Goal: Use online tool/utility: Utilize a website feature to perform a specific function

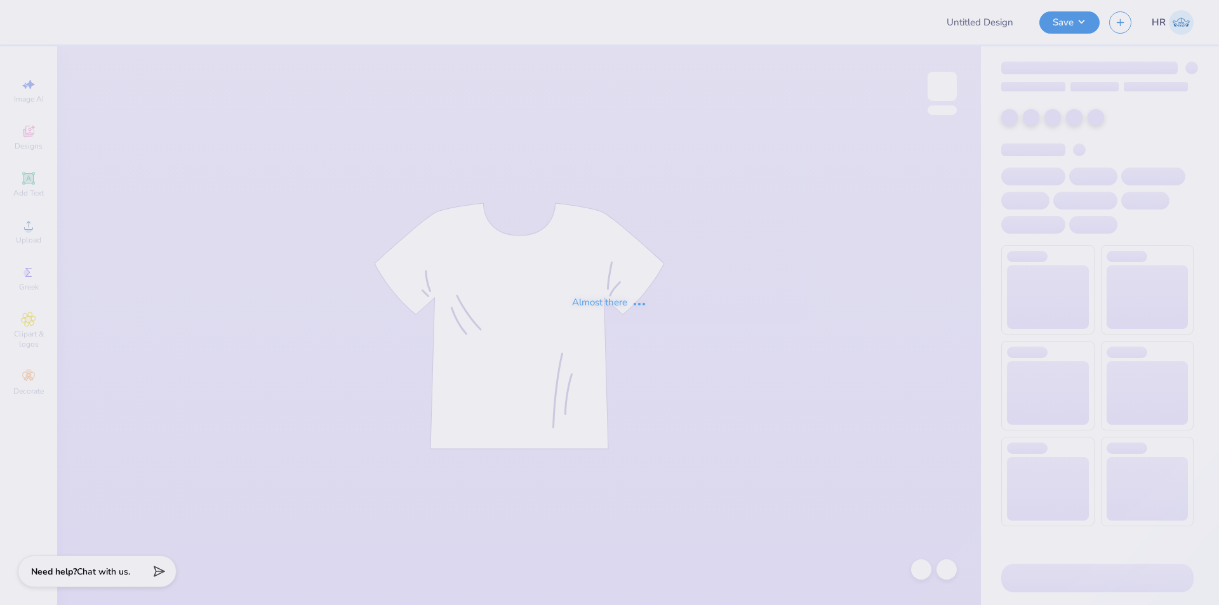
type input "Cheer Tees"
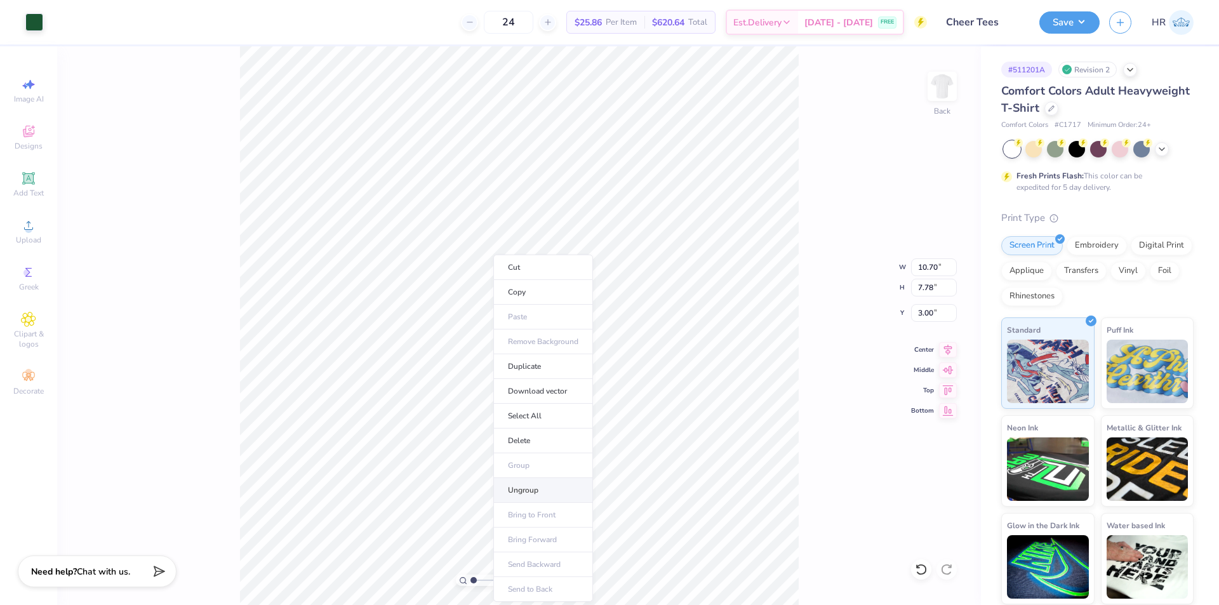
click at [533, 482] on li "Ungroup" at bounding box center [543, 490] width 100 height 25
click at [533, 458] on li "Group" at bounding box center [547, 460] width 100 height 25
click at [604, 396] on li "Download vector" at bounding box center [603, 391] width 100 height 25
click at [39, 144] on span "Designs" at bounding box center [29, 146] width 28 height 10
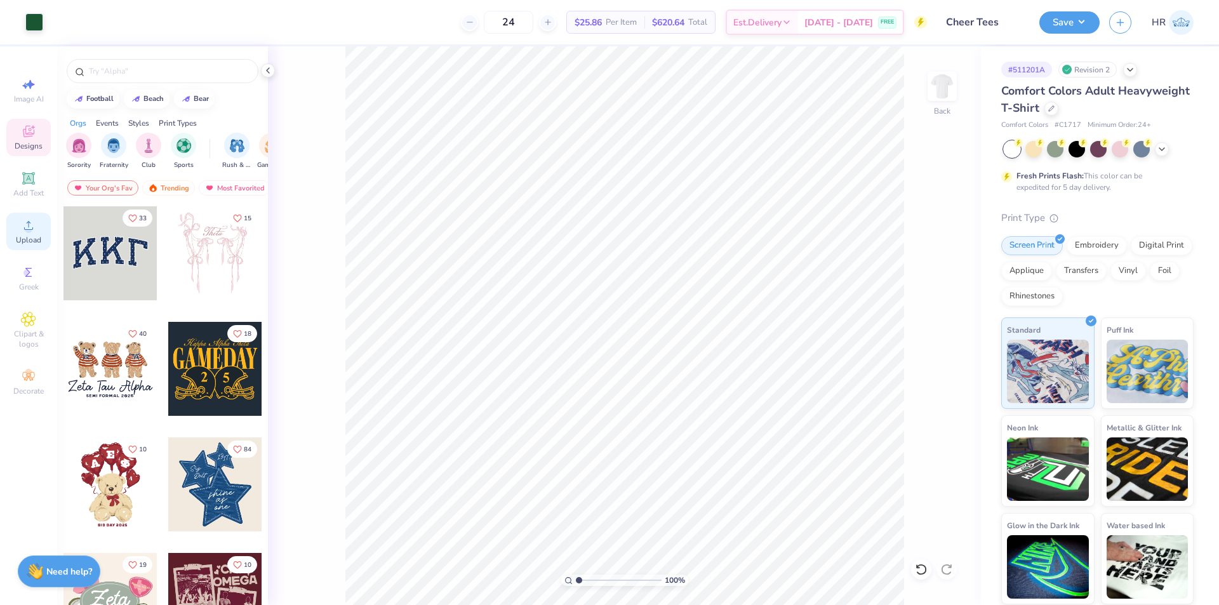
click at [32, 231] on circle at bounding box center [28, 229] width 7 height 7
click at [19, 175] on div "Add Text" at bounding box center [28, 184] width 44 height 37
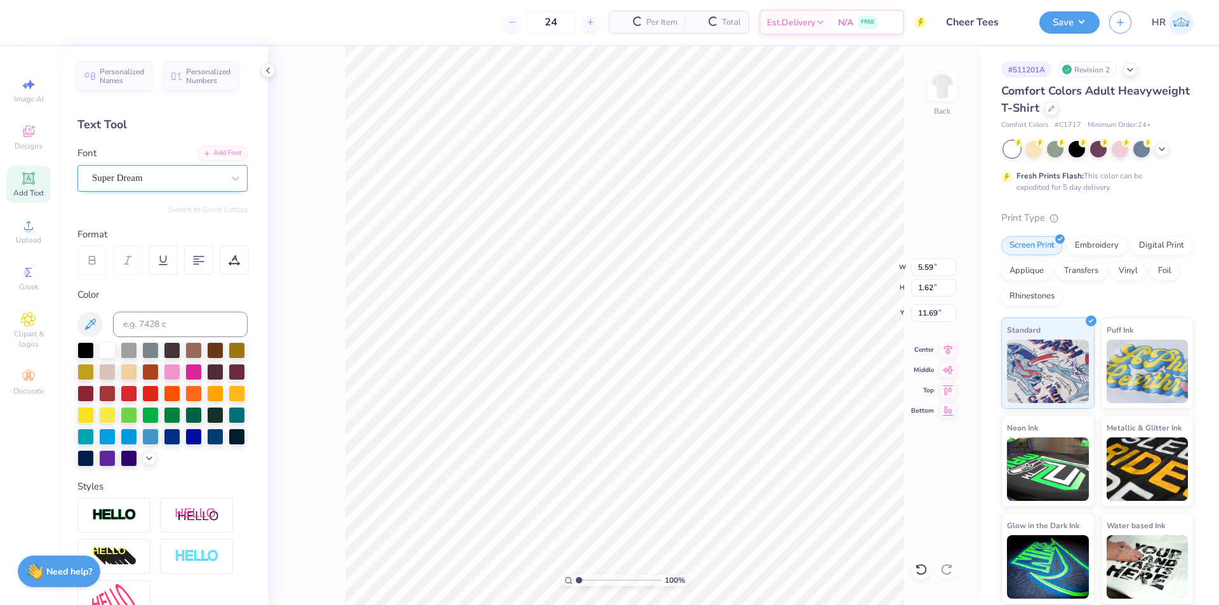
drag, startPoint x: 125, startPoint y: 182, endPoint x: 161, endPoint y: 177, distance: 35.9
click at [126, 182] on div "Super Dream" at bounding box center [157, 178] width 133 height 20
type input "her"
